Goal: Task Accomplishment & Management: Manage account settings

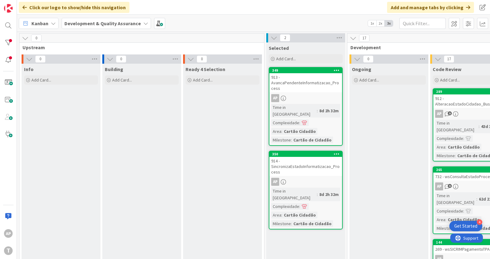
click at [131, 26] on b "Development & Quality Assurance" at bounding box center [102, 23] width 76 height 6
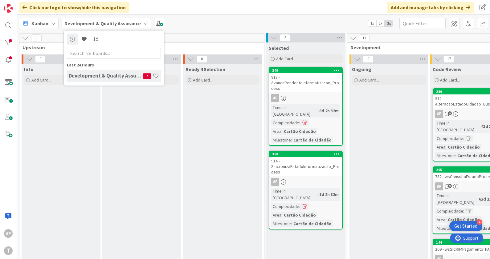
click at [253, 20] on div "Kanban Development & Quality Assurance Last 24 Hours Development & Quality Assu…" at bounding box center [253, 23] width 473 height 17
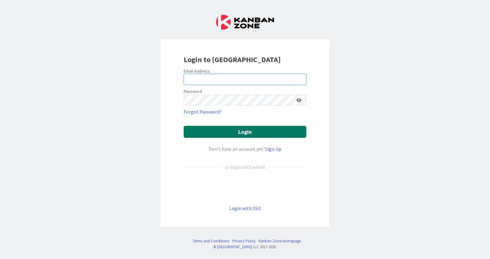
type input "alceu.p.filho@timestamp.pt"
click at [229, 129] on button "Login" at bounding box center [245, 132] width 123 height 12
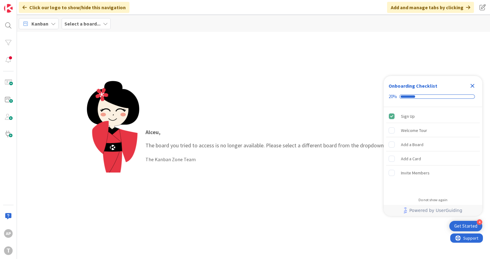
click at [92, 23] on b "Select a board..." at bounding box center [82, 24] width 36 height 6
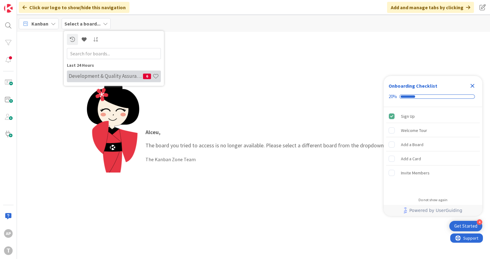
click at [94, 79] on div "Development & Quality Assurance 6" at bounding box center [114, 77] width 94 height 12
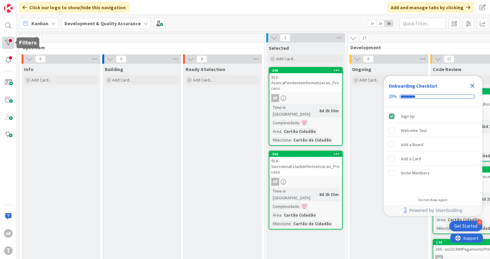
click at [9, 48] on div at bounding box center [8, 43] width 12 height 12
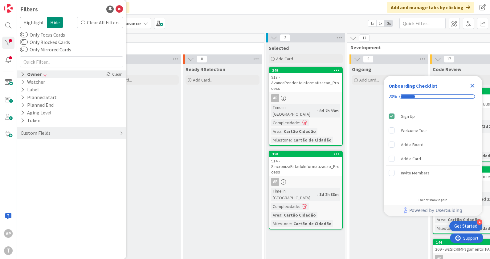
click at [24, 74] on icon at bounding box center [23, 74] width 4 height 5
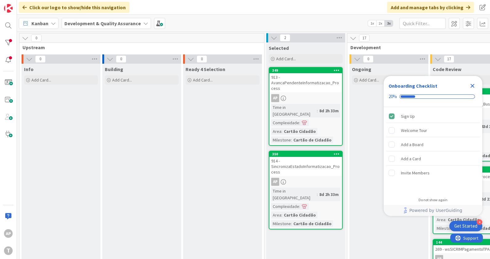
click at [476, 86] on div "Close Checklist" at bounding box center [472, 86] width 10 height 10
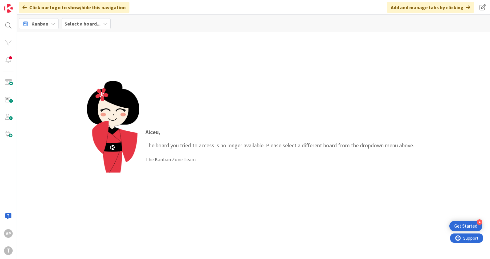
click at [83, 23] on b "Select a board..." at bounding box center [82, 24] width 36 height 6
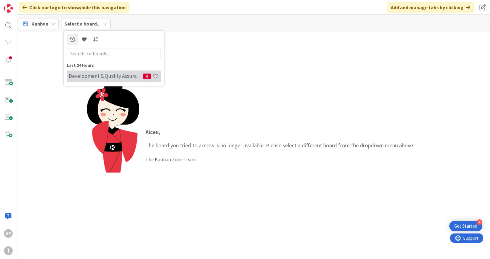
click at [101, 74] on h4 "Development & Quality Assurance" at bounding box center [106, 76] width 74 height 6
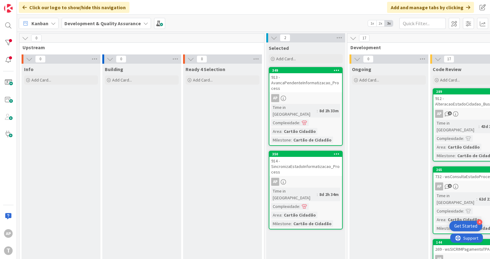
click at [54, 19] on div "Kanban" at bounding box center [39, 23] width 40 height 11
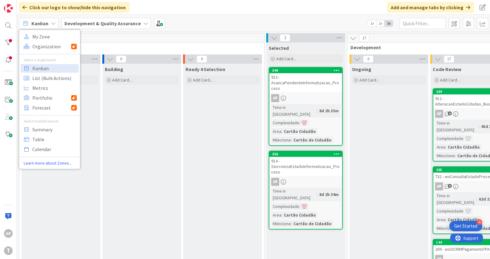
click at [99, 24] on b "Development & Quality Assurance" at bounding box center [102, 23] width 76 height 6
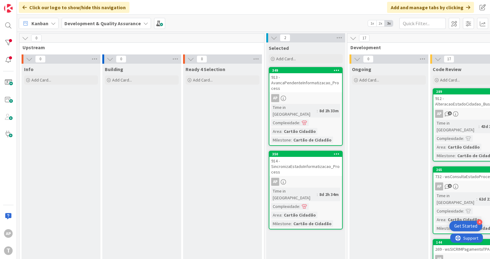
click at [244, 27] on div "Kanban My Zone Organization Select a single board Kanban List (Bulk Actions) Me…" at bounding box center [253, 23] width 473 height 17
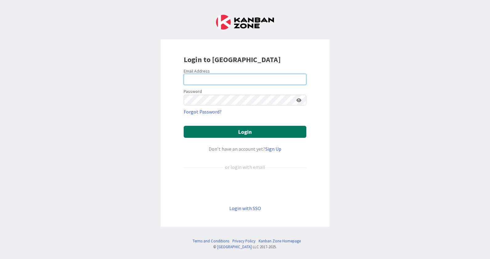
type input "alceu.p.filho@timestamp.pt"
click at [244, 129] on button "Login" at bounding box center [245, 132] width 123 height 12
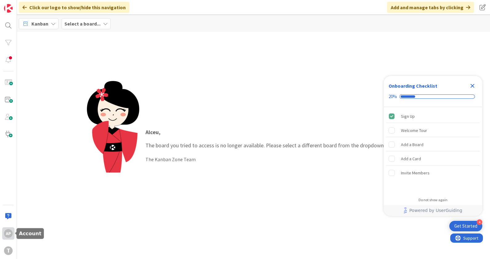
click at [7, 237] on div "AP" at bounding box center [8, 233] width 9 height 9
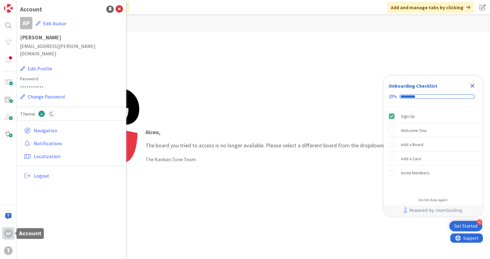
click at [7, 237] on div "AP" at bounding box center [8, 233] width 9 height 9
click at [250, 197] on div "Alceu , The board you tried to access is no longer available. Please select a d…" at bounding box center [253, 145] width 333 height 129
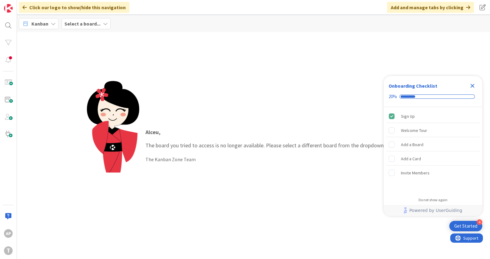
click at [77, 20] on span "Select a board..." at bounding box center [82, 23] width 36 height 7
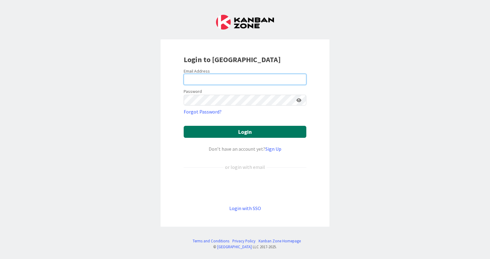
type input "[EMAIL_ADDRESS][PERSON_NAME][DOMAIN_NAME]"
click at [240, 135] on button "Login" at bounding box center [245, 132] width 123 height 12
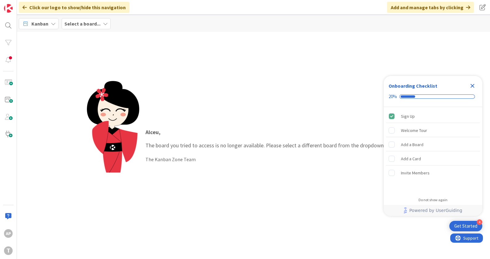
click at [99, 22] on b "Select a board..." at bounding box center [82, 24] width 36 height 6
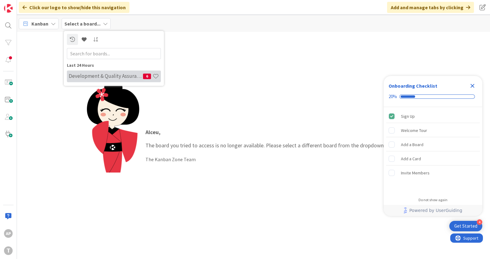
click at [101, 74] on h4 "Development & Quality Assurance" at bounding box center [106, 76] width 74 height 6
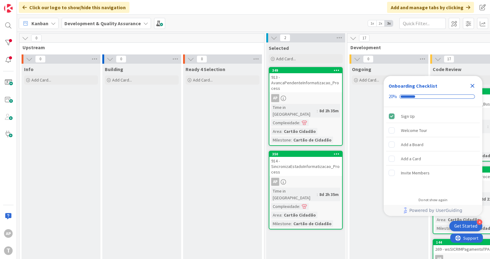
click at [471, 88] on icon "Close Checklist" at bounding box center [471, 85] width 7 height 7
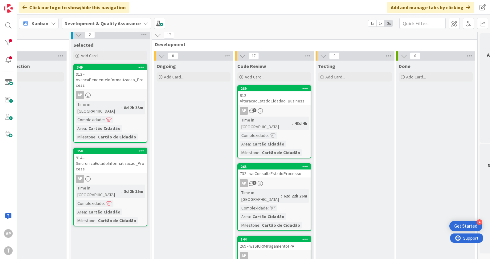
scroll to position [0, 195]
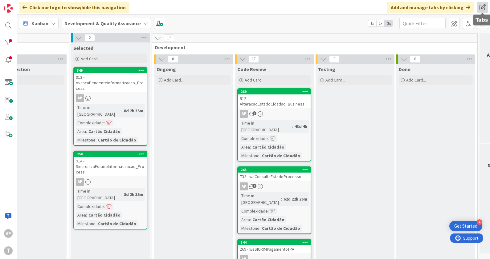
click at [483, 8] on span at bounding box center [482, 7] width 11 height 11
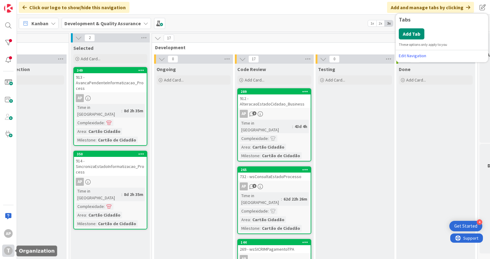
click at [8, 253] on div "T" at bounding box center [8, 251] width 9 height 9
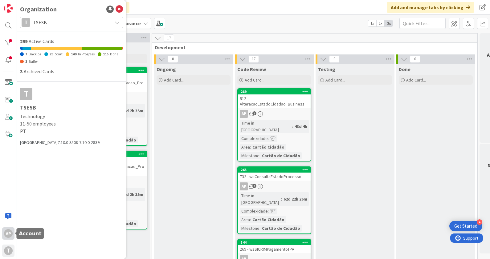
click at [7, 234] on div "AP" at bounding box center [8, 233] width 9 height 9
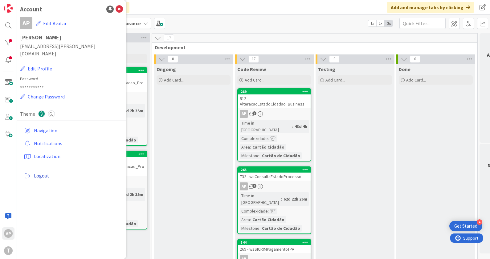
click at [40, 172] on span "Logout" at bounding box center [77, 175] width 87 height 7
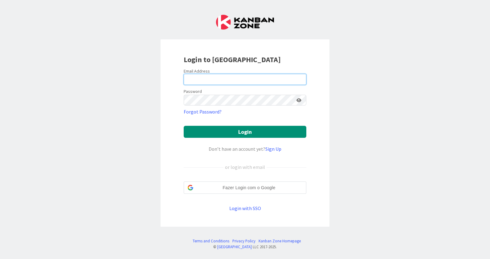
type input "[EMAIL_ADDRESS][PERSON_NAME][DOMAIN_NAME]"
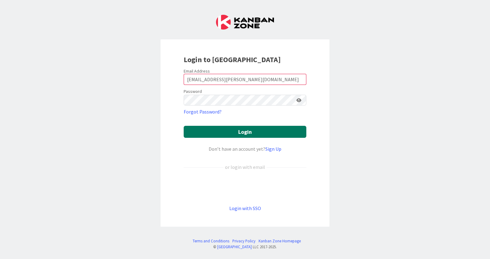
click at [244, 128] on button "Login" at bounding box center [245, 132] width 123 height 12
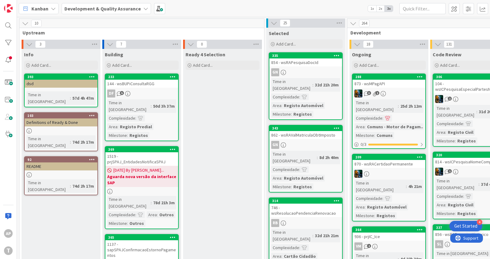
click at [145, 8] on div "Development & Quality Assurance" at bounding box center [106, 8] width 89 height 11
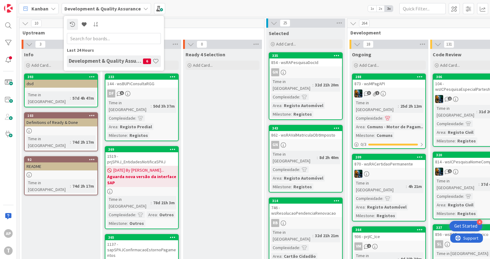
click at [123, 65] on div "Development & Quality Assurance 6" at bounding box center [114, 61] width 94 height 12
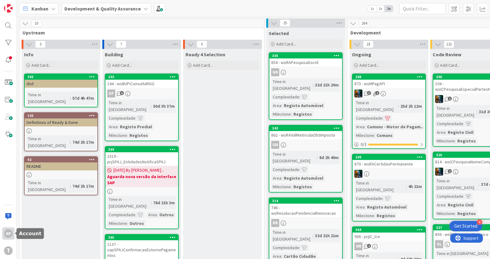
click at [8, 233] on div "AP" at bounding box center [8, 233] width 9 height 9
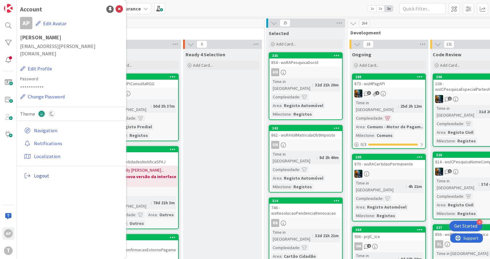
click at [43, 172] on span "Logout" at bounding box center [77, 175] width 87 height 7
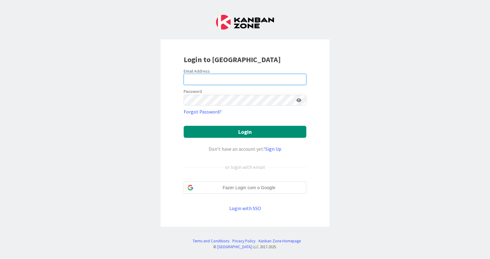
type input "[EMAIL_ADDRESS][PERSON_NAME][DOMAIN_NAME]"
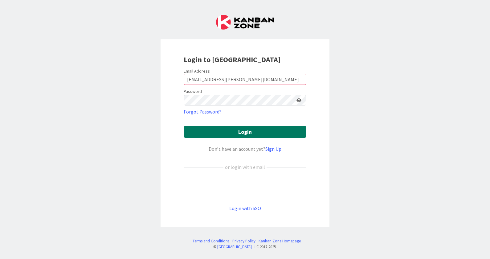
click at [226, 132] on button "Login" at bounding box center [245, 132] width 123 height 12
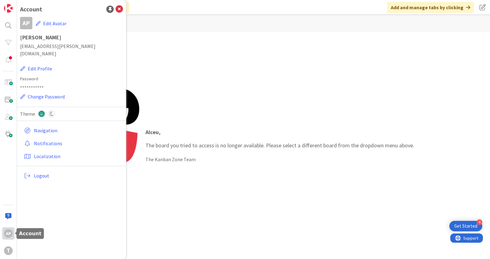
click at [6, 231] on div "AP" at bounding box center [8, 233] width 9 height 9
click at [247, 128] on div "Alceu , The board you tried to access is no longer available. Please select a d…" at bounding box center [279, 145] width 281 height 47
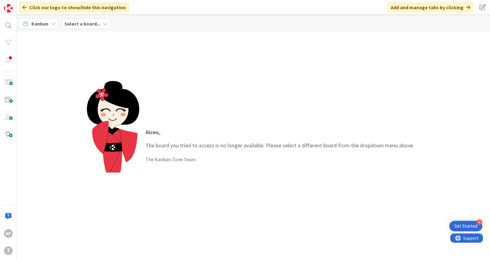
click at [85, 25] on b "Select a board..." at bounding box center [82, 24] width 36 height 6
click at [317, 77] on div "Alceu , The board you tried to access is no longer available. Please select a d…" at bounding box center [253, 145] width 473 height 227
click at [383, 124] on div "Alceu , The board you tried to access is no longer available. Please select a d…" at bounding box center [279, 145] width 281 height 47
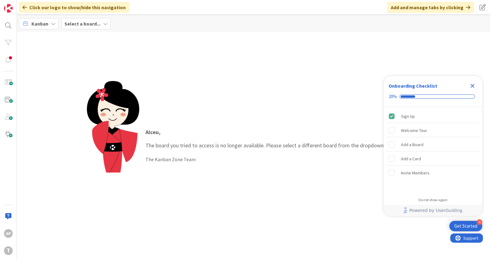
click at [103, 22] on icon at bounding box center [105, 23] width 5 height 5
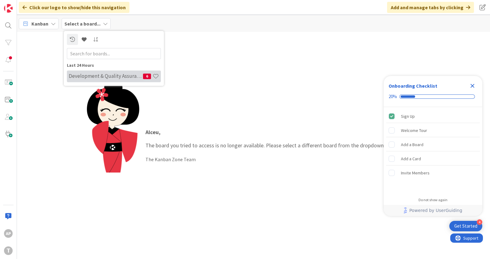
click at [112, 75] on h4 "Development & Quality Assurance" at bounding box center [106, 76] width 74 height 6
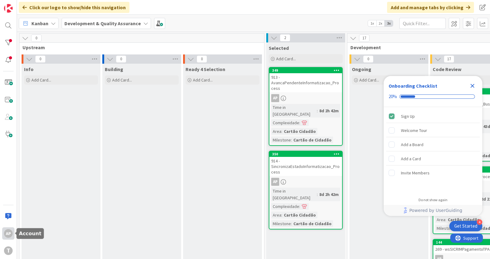
click at [11, 236] on div "AP" at bounding box center [8, 233] width 9 height 9
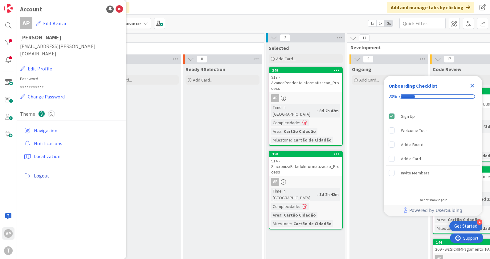
click at [43, 172] on span "Logout" at bounding box center [77, 175] width 87 height 7
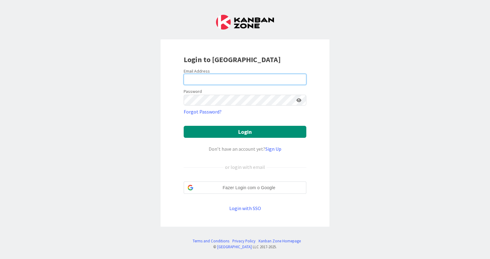
type input "[EMAIL_ADDRESS][PERSON_NAME][DOMAIN_NAME]"
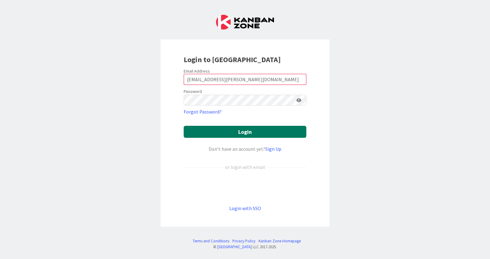
click at [236, 133] on button "Login" at bounding box center [245, 132] width 123 height 12
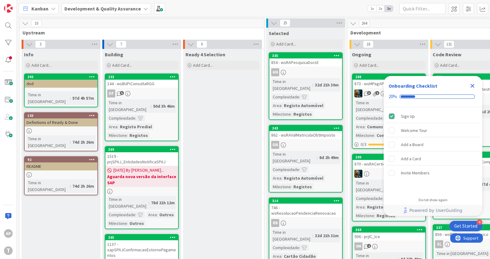
click at [474, 85] on icon "Close Checklist" at bounding box center [471, 85] width 7 height 7
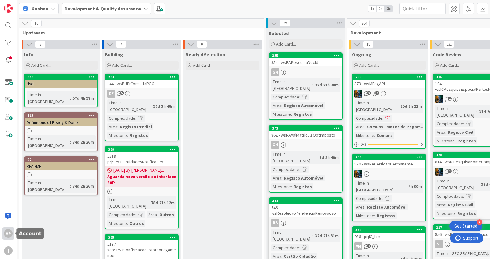
click at [8, 233] on div "AP" at bounding box center [8, 233] width 9 height 9
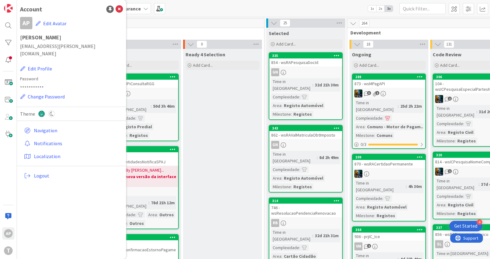
click at [200, 12] on div "Kanban Development & Quality Assurance 1x 2x 3x" at bounding box center [253, 8] width 473 height 17
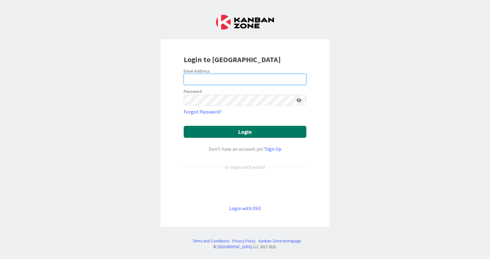
type input "[EMAIL_ADDRESS][PERSON_NAME][DOMAIN_NAME]"
click at [244, 133] on button "Login" at bounding box center [245, 132] width 123 height 12
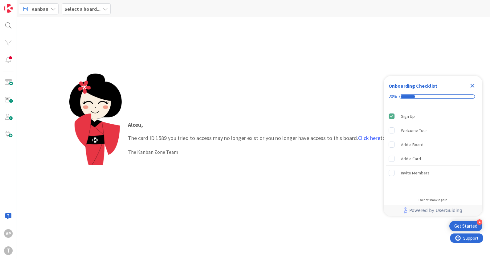
click at [228, 179] on div "Alceu , The card ID 1589 you tried to access may no longer exist or you no long…" at bounding box center [253, 138] width 368 height 129
click at [470, 86] on icon "Close Checklist" at bounding box center [471, 85] width 7 height 7
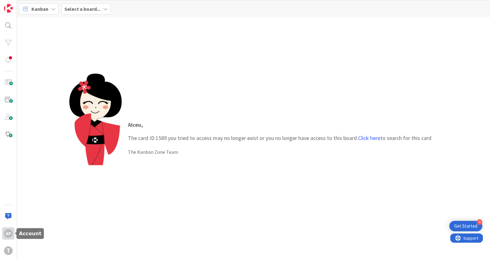
click at [8, 239] on div "AP" at bounding box center [8, 234] width 12 height 12
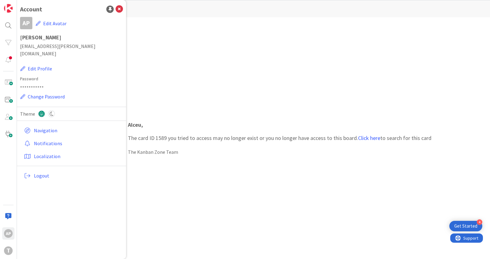
click at [246, 207] on div "Alceu , The card ID 1589 you tried to access may no longer exist or you no long…" at bounding box center [253, 138] width 473 height 242
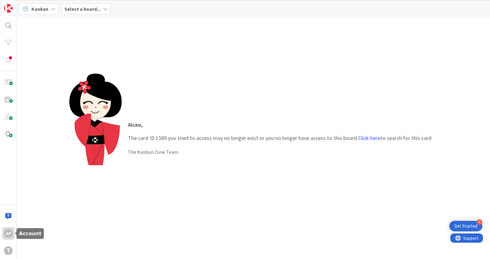
click at [11, 233] on div "AP" at bounding box center [8, 233] width 9 height 9
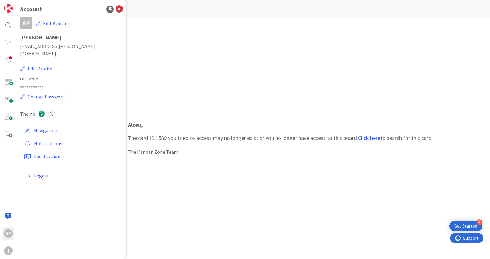
click at [43, 172] on span "Logout" at bounding box center [77, 175] width 87 height 7
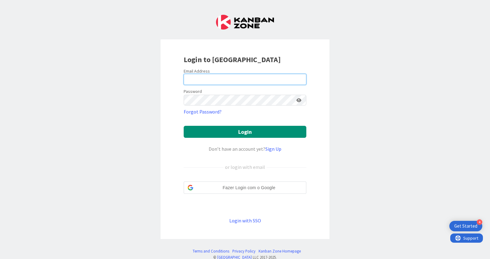
type input "[EMAIL_ADDRESS][PERSON_NAME][DOMAIN_NAME]"
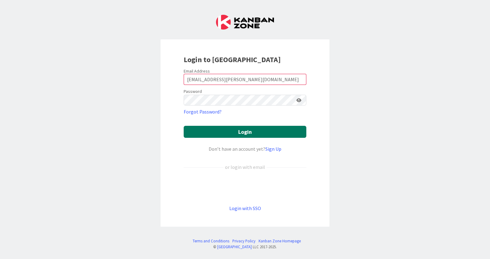
click at [238, 132] on button "Login" at bounding box center [245, 132] width 123 height 12
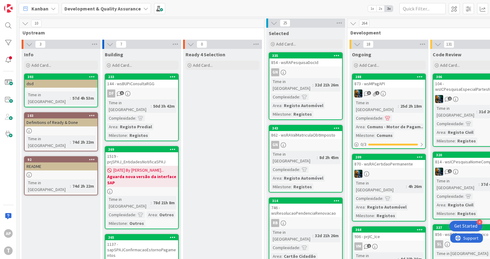
click at [47, 8] on span "Kanban" at bounding box center [39, 8] width 17 height 7
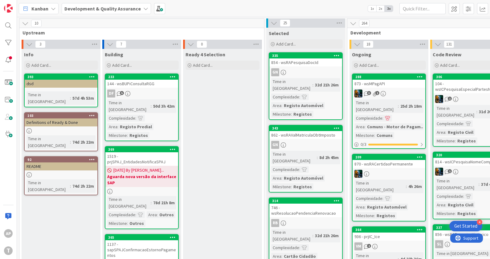
click at [132, 7] on b "Development & Quality Assurance" at bounding box center [102, 9] width 76 height 6
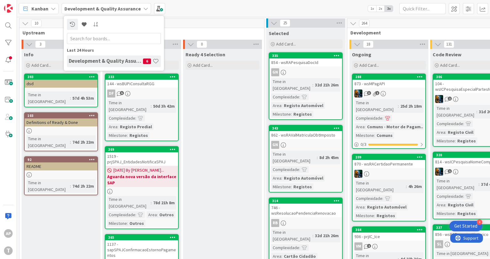
click at [132, 8] on b "Development & Quality Assurance" at bounding box center [102, 9] width 76 height 6
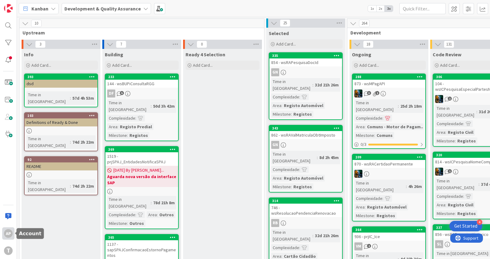
click at [8, 230] on div "AP" at bounding box center [8, 233] width 9 height 9
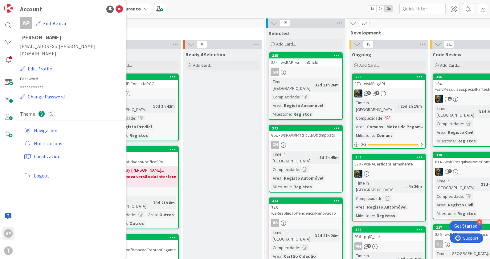
click at [235, 14] on div "Kanban My Zone Organization Select a single board Kanban List (Bulk Actions) Me…" at bounding box center [253, 8] width 473 height 17
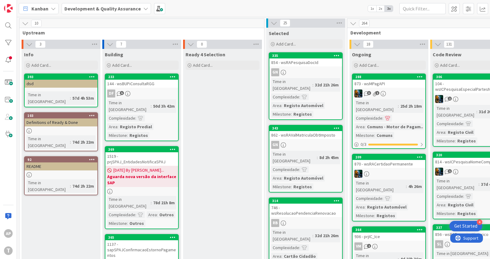
click at [137, 8] on div "Development & Quality Assurance" at bounding box center [106, 8] width 89 height 11
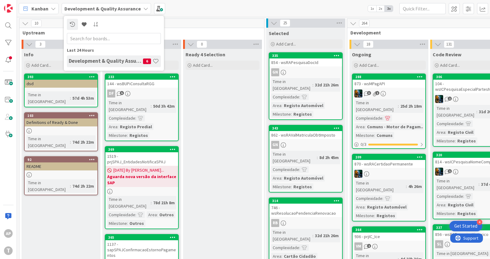
click at [275, 11] on div "Kanban My Zone Organization Select a single board Kanban List (Bulk Actions) Me…" at bounding box center [253, 8] width 473 height 17
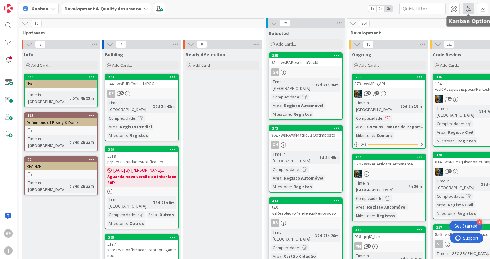
click at [470, 9] on span at bounding box center [467, 8] width 11 height 11
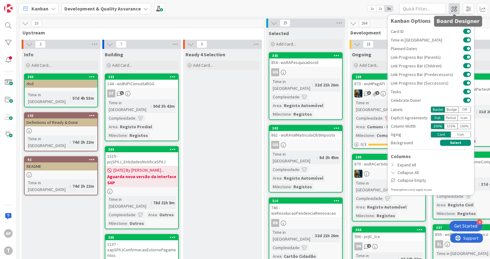
click at [453, 8] on span at bounding box center [453, 8] width 11 height 11
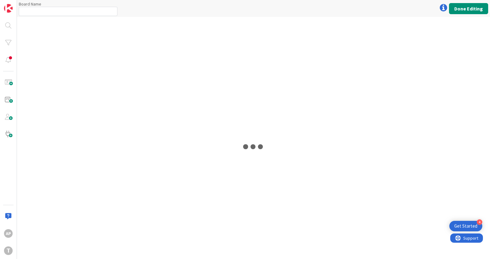
type input "Development & Quality Assurance"
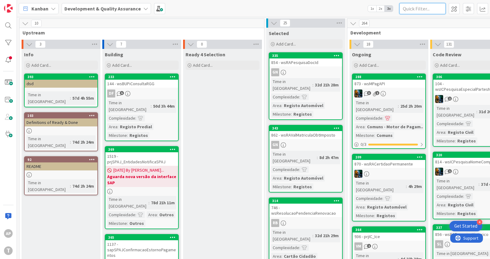
click at [433, 8] on input "text" at bounding box center [422, 8] width 46 height 11
click at [9, 236] on div "AP" at bounding box center [8, 233] width 9 height 9
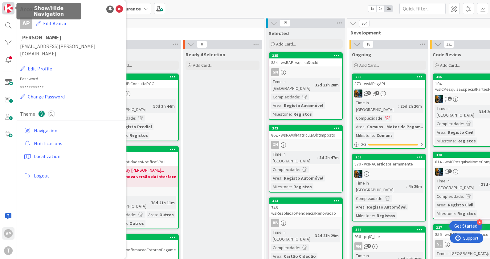
click at [5, 6] on img at bounding box center [8, 8] width 9 height 9
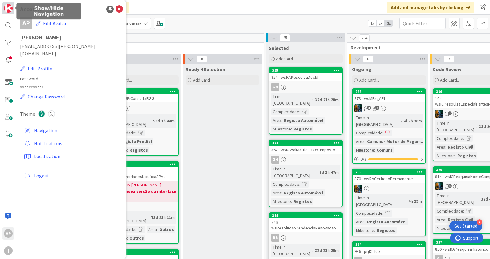
click at [6, 8] on img at bounding box center [8, 8] width 9 height 9
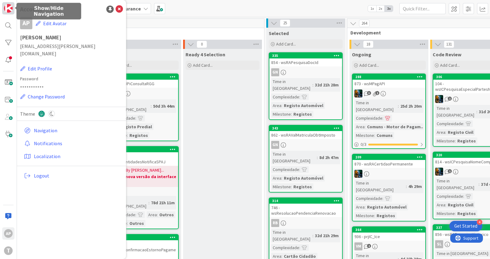
click at [5, 8] on img at bounding box center [8, 8] width 9 height 9
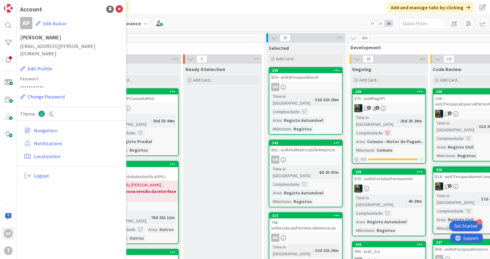
click at [294, 9] on div "Click our logo to show/hide this navigation Add and manage tabs by clicking" at bounding box center [253, 7] width 473 height 15
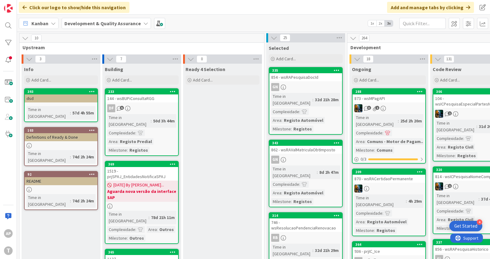
click at [53, 24] on icon at bounding box center [53, 23] width 5 height 5
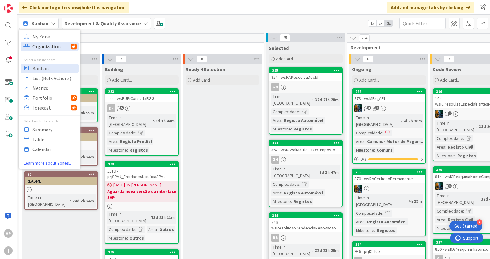
click at [52, 47] on span "Organization" at bounding box center [51, 46] width 39 height 9
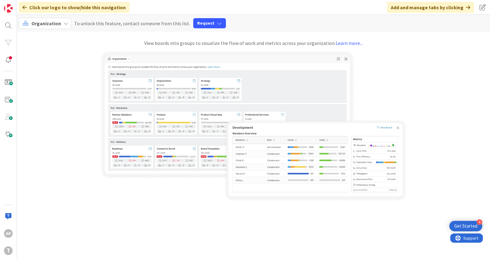
click at [63, 23] on icon at bounding box center [65, 23] width 5 height 5
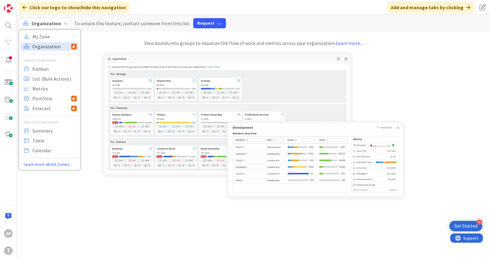
click at [43, 48] on span "Organization" at bounding box center [51, 46] width 39 height 9
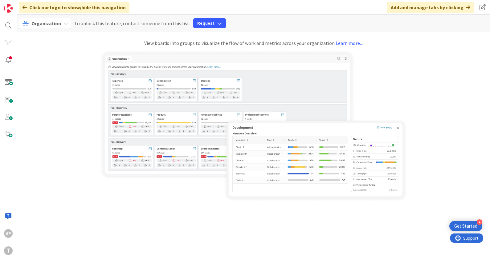
click at [65, 23] on icon at bounding box center [65, 23] width 5 height 5
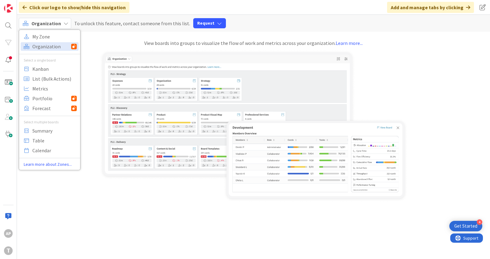
click at [24, 7] on icon at bounding box center [24, 7] width 4 height 5
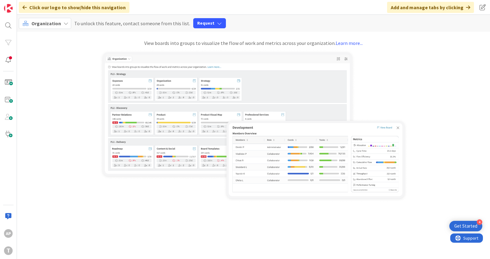
click at [24, 4] on div "Click our logo to show/hide this navigation" at bounding box center [74, 7] width 111 height 11
